Goal: Task Accomplishment & Management: Manage account settings

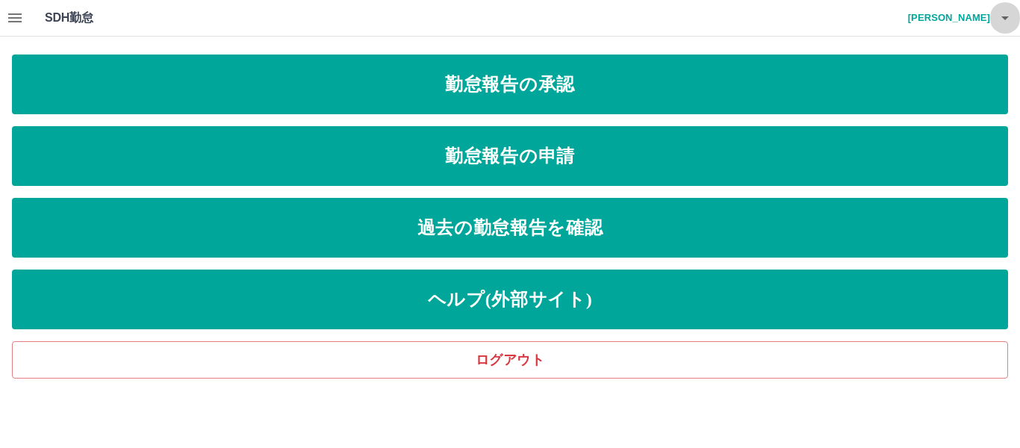
click at [1010, 21] on icon "button" at bounding box center [1005, 18] width 18 height 18
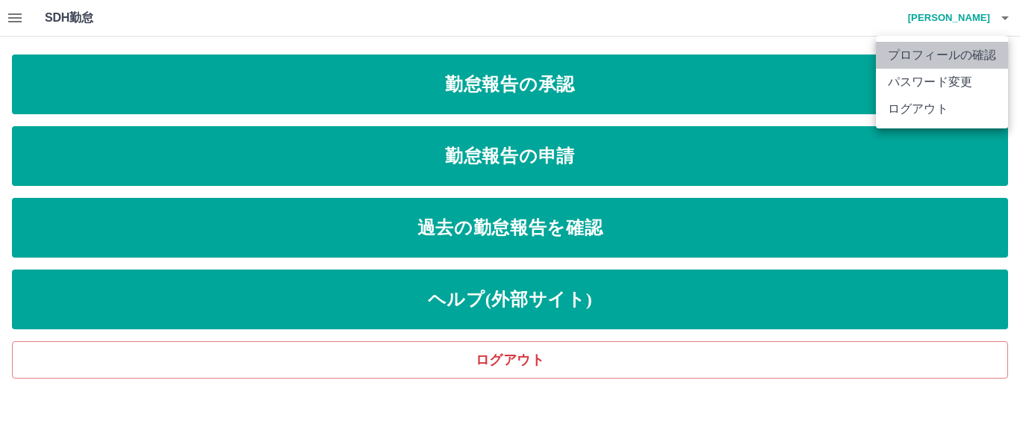
click at [950, 55] on li "プロフィールの確認" at bounding box center [942, 55] width 132 height 27
